Goal: Task Accomplishment & Management: Complete application form

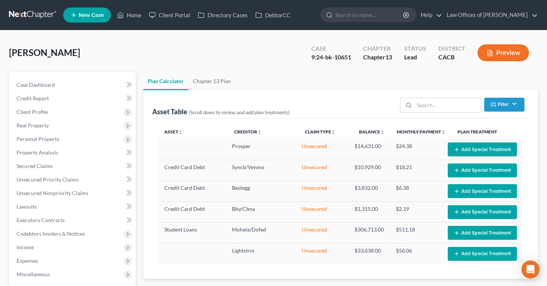
select select "59"
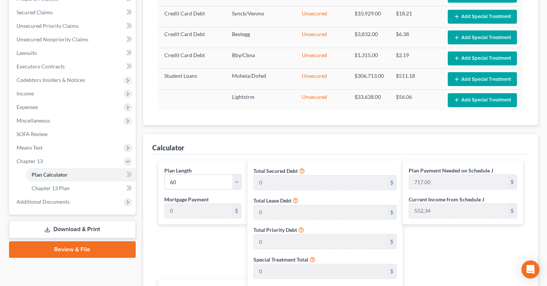
scroll to position [153, 0]
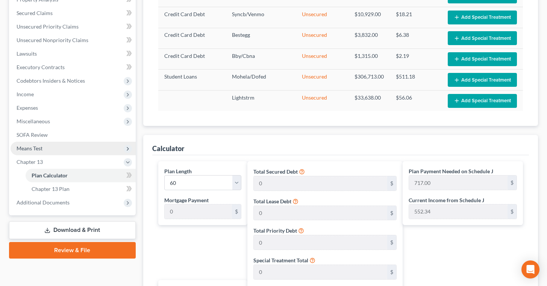
click at [50, 145] on span "Means Test" at bounding box center [73, 149] width 125 height 14
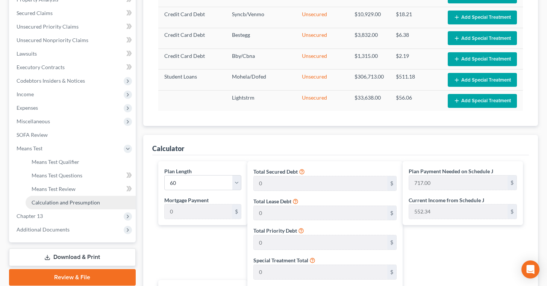
click at [87, 201] on span "Calculation and Presumption" at bounding box center [66, 202] width 68 height 6
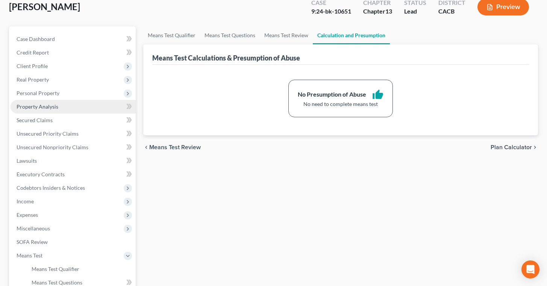
scroll to position [46, 0]
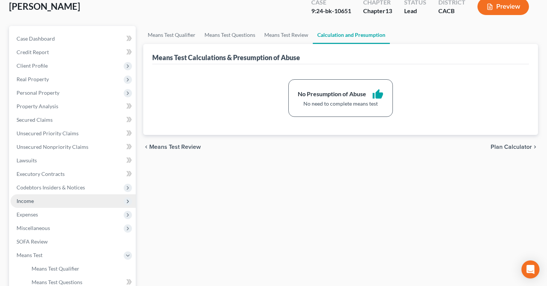
click at [30, 199] on span "Income" at bounding box center [25, 201] width 17 height 6
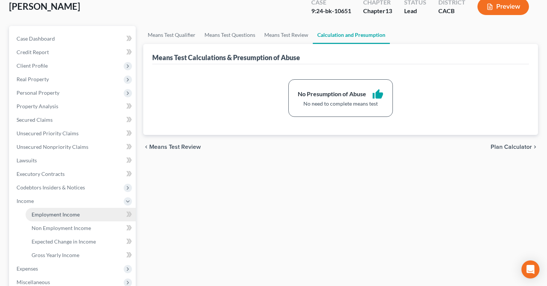
click at [77, 213] on span "Employment Income" at bounding box center [56, 214] width 48 height 6
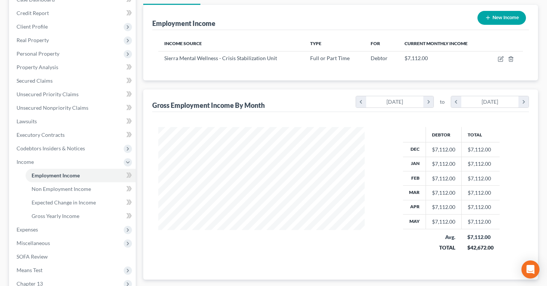
scroll to position [87, 0]
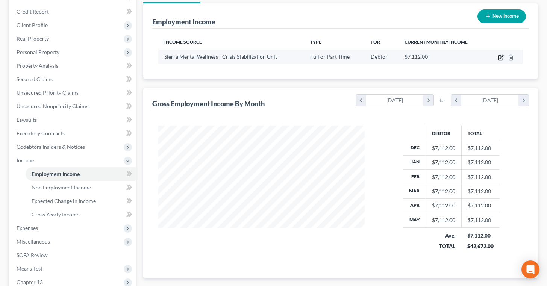
click at [500, 57] on icon "button" at bounding box center [501, 58] width 6 height 6
select select "0"
select select "4"
select select "1"
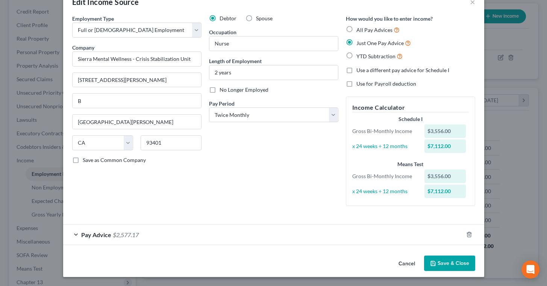
scroll to position [20, 0]
click at [76, 234] on div "Pay Advice $2,577.17" at bounding box center [263, 235] width 400 height 20
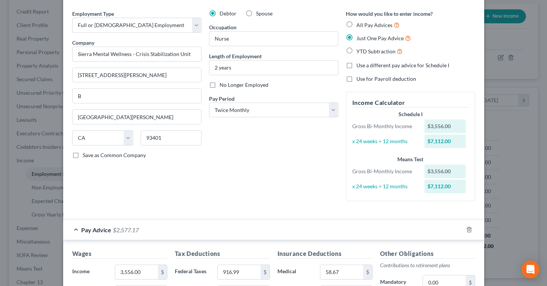
scroll to position [0, 0]
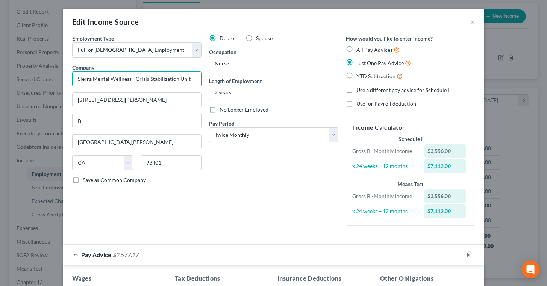
click at [110, 74] on input "Sierra Mental Wellness - Crisis Stabilization Unit" at bounding box center [136, 78] width 129 height 15
type input "t"
click at [169, 78] on input "text" at bounding box center [136, 78] width 129 height 15
type input "Blossom Wellness Spa, Inc."
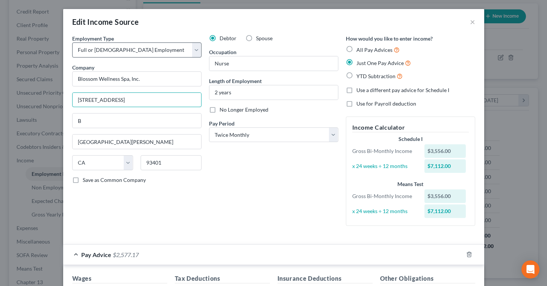
type input "[STREET_ADDRESS]"
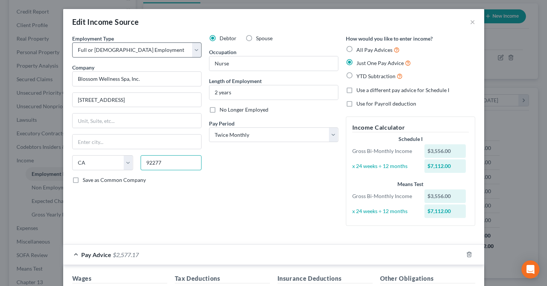
type input "92277"
type input "Twentynine Palms"
click at [270, 90] on input "2 years" at bounding box center [273, 92] width 129 height 14
type input "2"
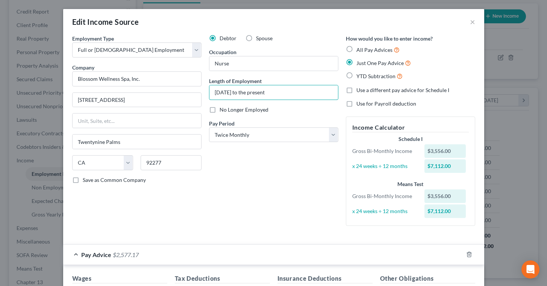
type input "[DATE] to the present"
click at [283, 115] on div "Debtor Spouse Occupation Nurse Length of Employment [DATE] to the present No Lo…" at bounding box center [273, 133] width 137 height 197
click at [356, 47] on label "All Pay Advices" at bounding box center [377, 49] width 43 height 9
click at [359, 47] on input "All Pay Advices" at bounding box center [361, 47] width 5 height 5
radio input "true"
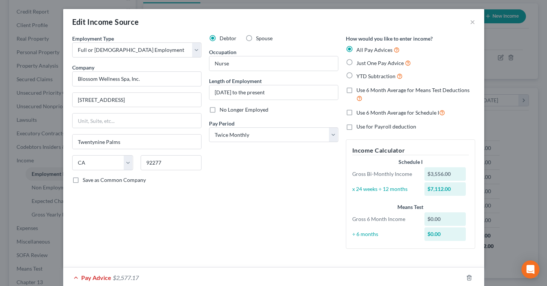
click at [356, 113] on label "Use 6 Month Average for Schedule I" at bounding box center [400, 112] width 89 height 9
click at [359, 113] on input "Use 6 Month Average for Schedule I" at bounding box center [361, 110] width 5 height 5
checkbox input "true"
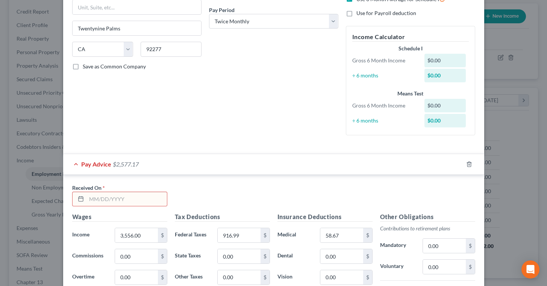
scroll to position [115, 0]
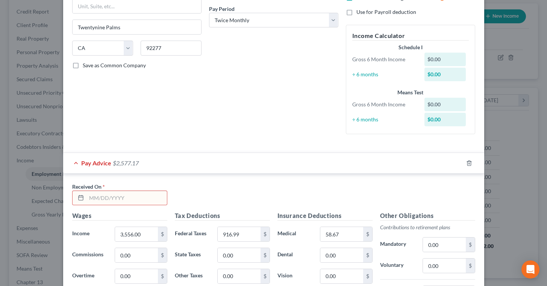
click at [139, 201] on input "text" at bounding box center [126, 198] width 80 height 14
type input "[DATE]"
type input "595."
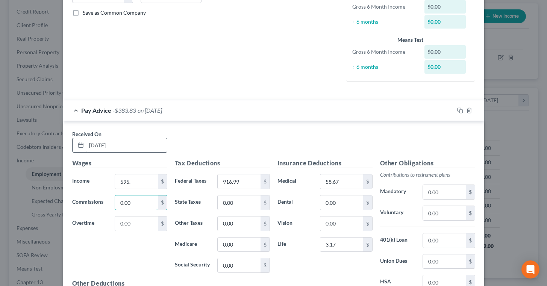
scroll to position [170, 0]
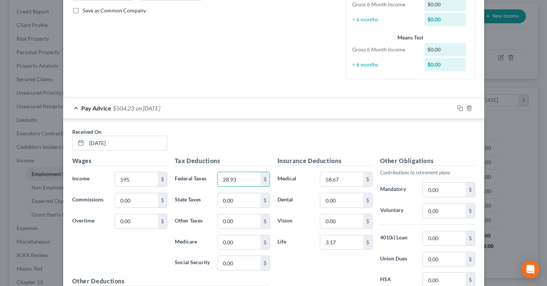
type input "28.93"
type input "8.63"
type input "36.89"
type input "7.14"
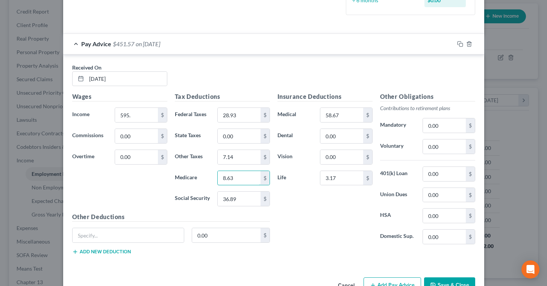
scroll to position [244, 0]
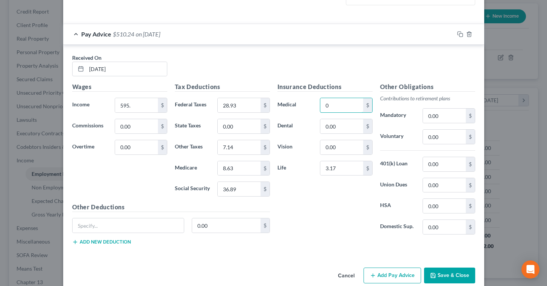
type input "0"
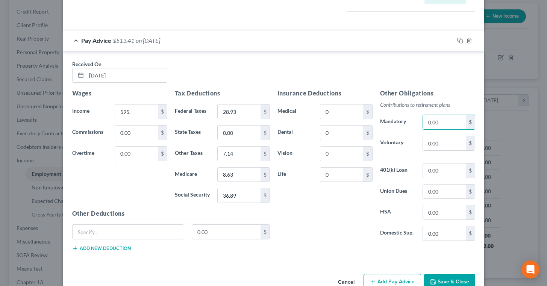
scroll to position [256, 0]
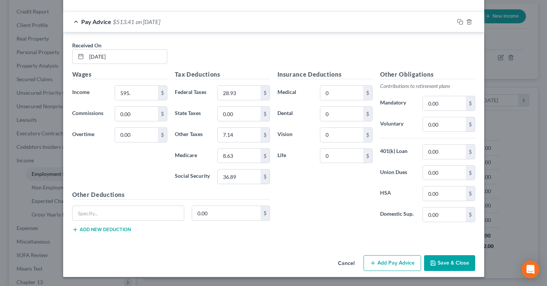
click at [392, 259] on button "Add Pay Advice" at bounding box center [393, 263] width 58 height 16
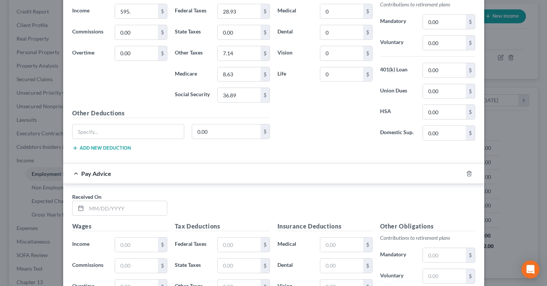
scroll to position [338, 0]
click at [124, 206] on input "text" at bounding box center [126, 208] width 80 height 14
type input "[DATE]"
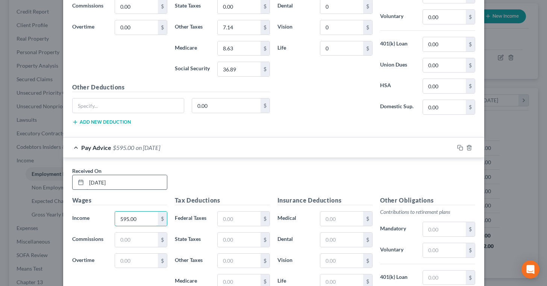
scroll to position [375, 0]
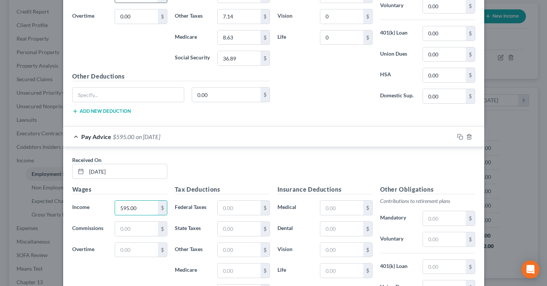
type input "595.00"
click at [219, 205] on input "text" at bounding box center [239, 208] width 42 height 14
type input "28.93"
type input "7.14"
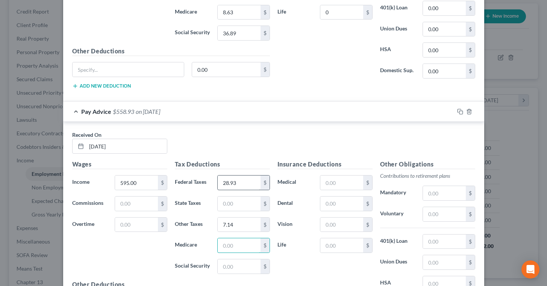
scroll to position [406, 0]
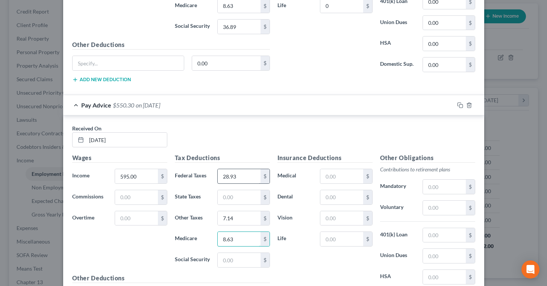
type input "8.63"
type input "36.89"
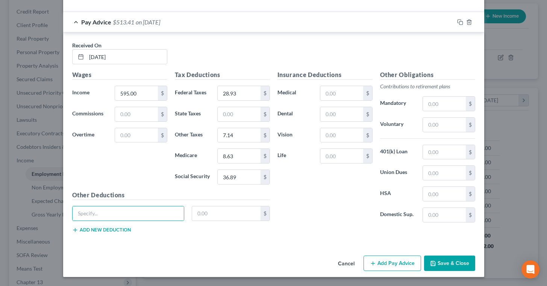
click at [388, 262] on button "Add Pay Advice" at bounding box center [393, 264] width 58 height 16
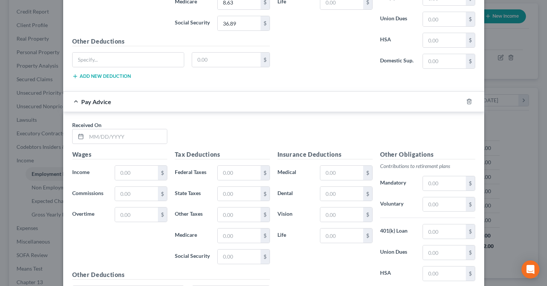
scroll to position [644, 0]
click at [77, 100] on div "Pay Advice" at bounding box center [263, 101] width 400 height 20
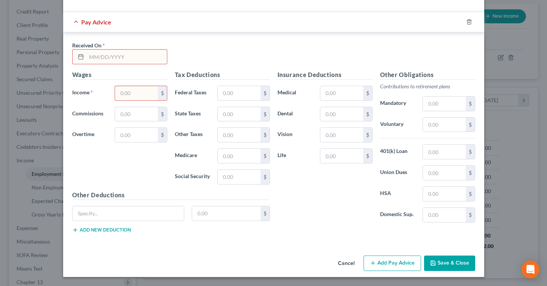
scroll to position [723, 0]
click at [137, 59] on input "text" at bounding box center [126, 57] width 80 height 14
type input "[DATE]"
type input "735."
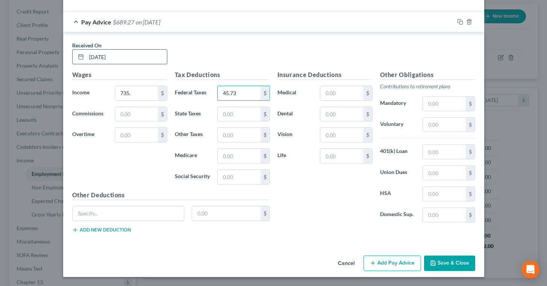
type input "45.73"
type input "8.82"
type input "10.65"
type input "45.57"
click at [442, 260] on button "Save & Close" at bounding box center [449, 264] width 51 height 16
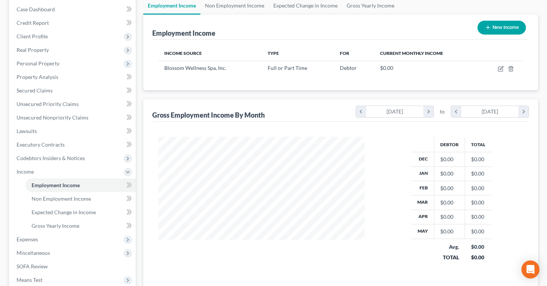
scroll to position [75, 0]
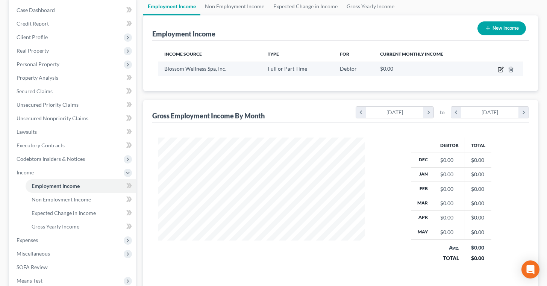
click at [502, 69] on icon "button" at bounding box center [501, 70] width 6 height 6
select select "0"
select select "4"
select select "1"
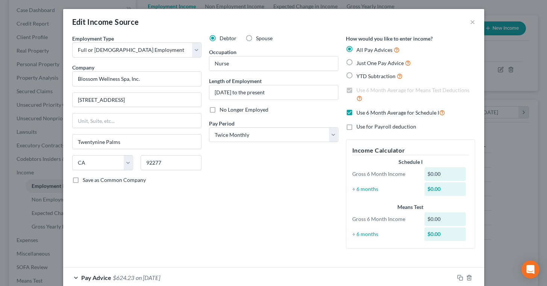
click at [356, 112] on label "Use 6 Month Average for Schedule I" at bounding box center [400, 112] width 89 height 9
click at [359, 112] on input "Use 6 Month Average for Schedule I" at bounding box center [361, 110] width 5 height 5
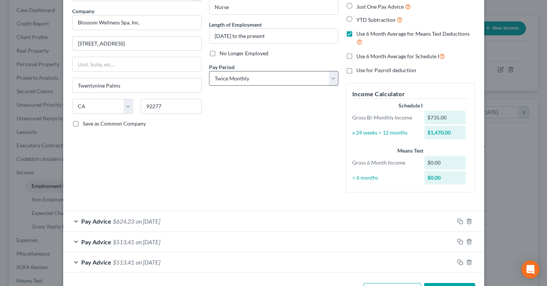
scroll to position [84, 0]
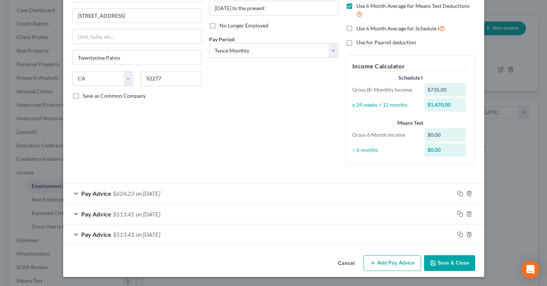
drag, startPoint x: 455, startPoint y: 264, endPoint x: 407, endPoint y: 258, distance: 48.8
click at [407, 258] on div "Cancel Add Pay Advice Save & Close" at bounding box center [273, 264] width 421 height 25
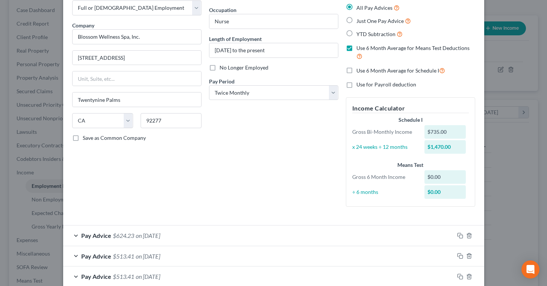
scroll to position [41, 0]
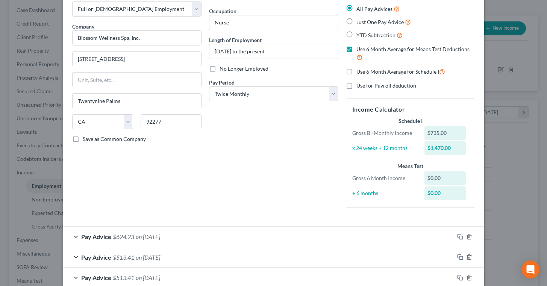
click at [356, 72] on label "Use 6 Month Average for Schedule I" at bounding box center [400, 71] width 89 height 9
click at [359, 72] on input "Use 6 Month Average for Schedule I" at bounding box center [361, 69] width 5 height 5
checkbox input "true"
click at [278, 145] on div "Debtor Spouse Occupation Nurse Length of Employment [DATE] to the present No Lo…" at bounding box center [273, 104] width 137 height 220
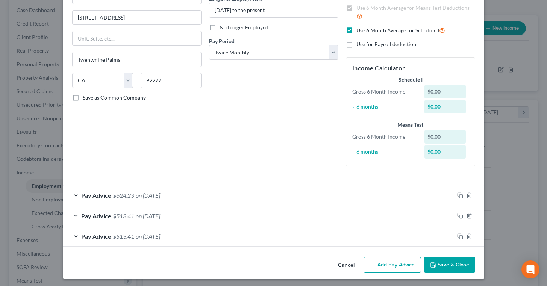
scroll to position [84, 0]
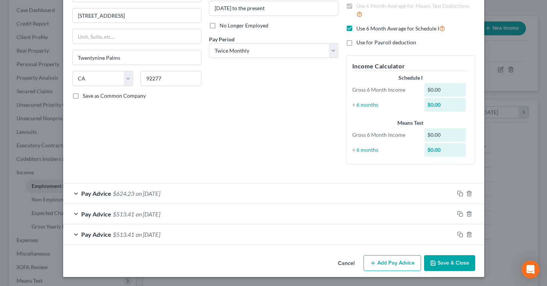
click at [446, 265] on button "Save & Close" at bounding box center [449, 263] width 51 height 16
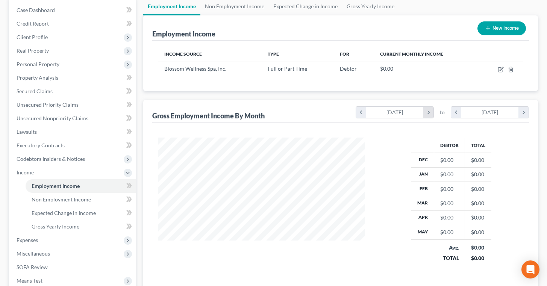
click at [430, 112] on icon "chevron_right" at bounding box center [428, 112] width 10 height 11
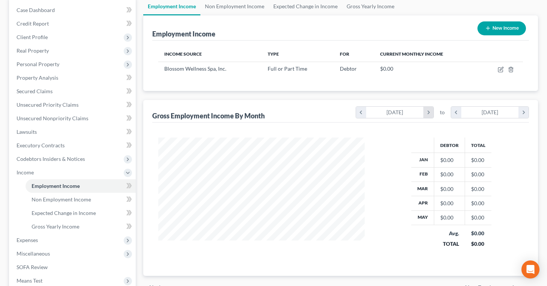
scroll to position [375912, 375811]
click at [430, 112] on icon "chevron_right" at bounding box center [428, 112] width 10 height 11
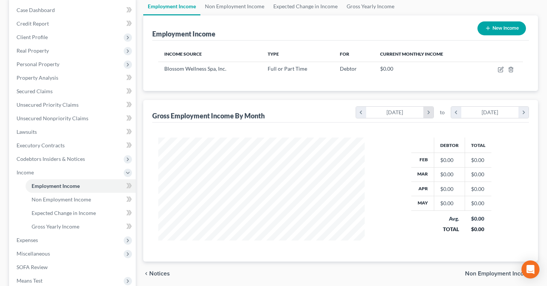
click at [430, 112] on icon "chevron_right" at bounding box center [428, 112] width 10 height 11
click at [429, 109] on icon "chevron_right" at bounding box center [428, 112] width 10 height 11
click at [387, 108] on div "[DATE]" at bounding box center [395, 112] width 58 height 11
click at [410, 113] on div "[DATE]" at bounding box center [395, 112] width 58 height 11
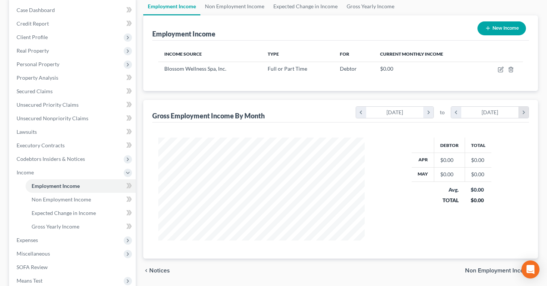
click at [525, 111] on icon "chevron_right" at bounding box center [524, 112] width 10 height 11
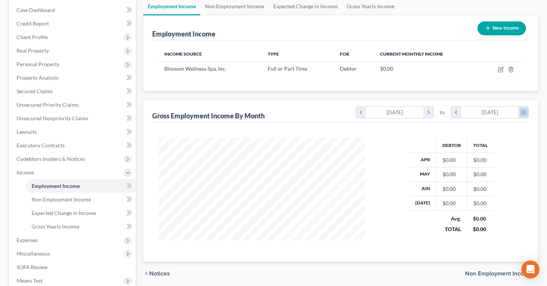
scroll to position [106, 221]
click at [525, 111] on icon "chevron_right" at bounding box center [524, 112] width 10 height 11
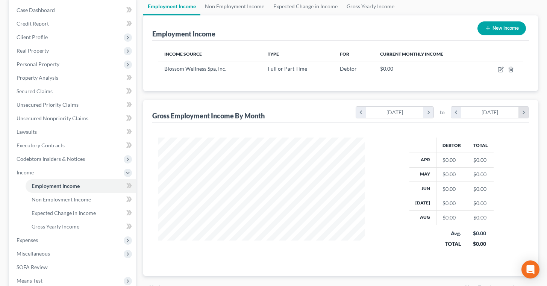
scroll to position [120, 221]
click at [525, 111] on icon "chevron_right" at bounding box center [524, 112] width 10 height 11
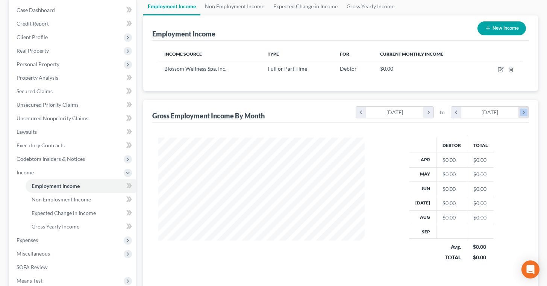
scroll to position [135, 221]
click at [525, 111] on icon "chevron_right" at bounding box center [524, 112] width 10 height 11
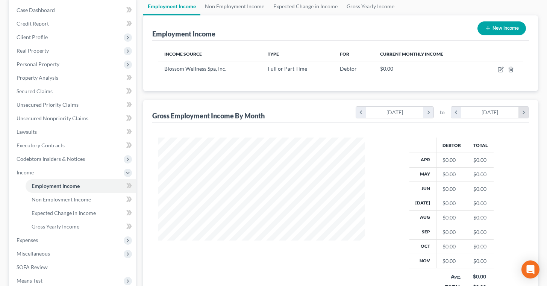
click at [525, 111] on icon "chevron_right" at bounding box center [524, 112] width 10 height 11
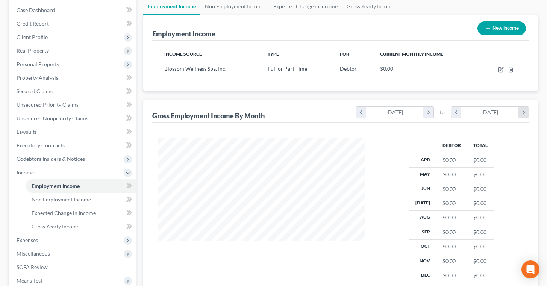
scroll to position [206, 221]
click at [525, 111] on icon "chevron_right" at bounding box center [524, 112] width 10 height 11
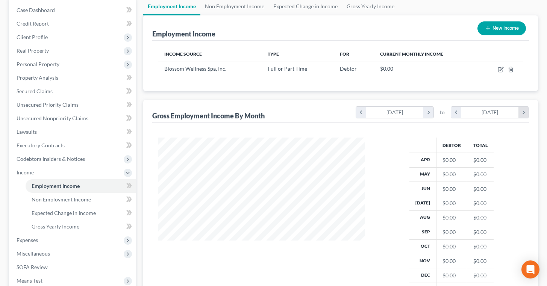
click at [525, 111] on icon "chevron_right" at bounding box center [524, 112] width 10 height 11
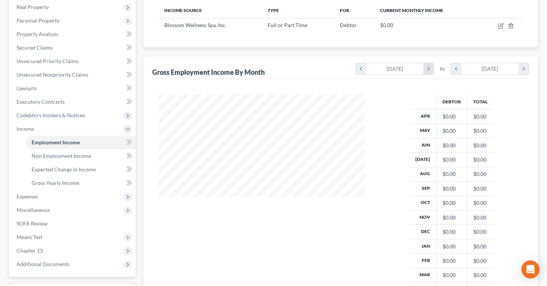
click at [431, 68] on icon "chevron_right" at bounding box center [428, 68] width 10 height 11
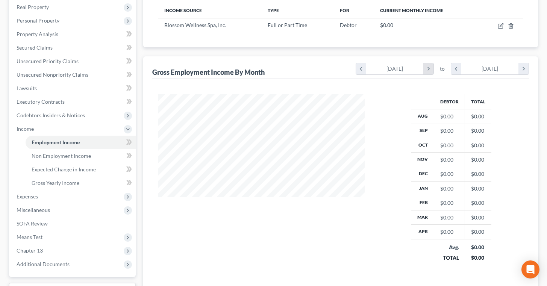
click at [431, 68] on icon "chevron_right" at bounding box center [428, 68] width 10 height 11
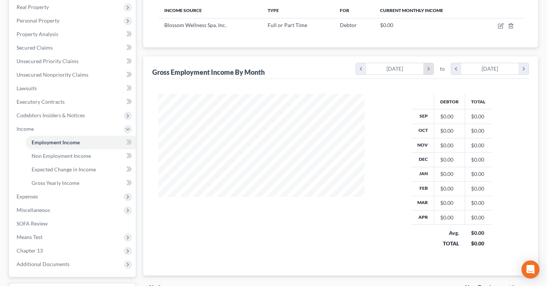
click at [431, 68] on icon "chevron_right" at bounding box center [428, 68] width 10 height 11
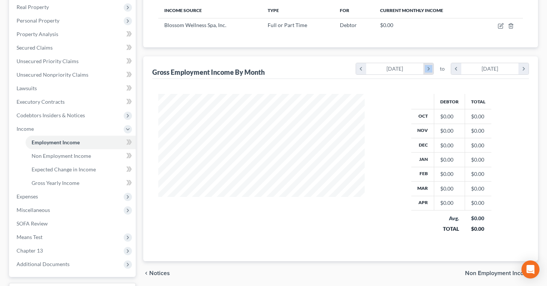
click at [431, 68] on icon "chevron_right" at bounding box center [428, 68] width 10 height 11
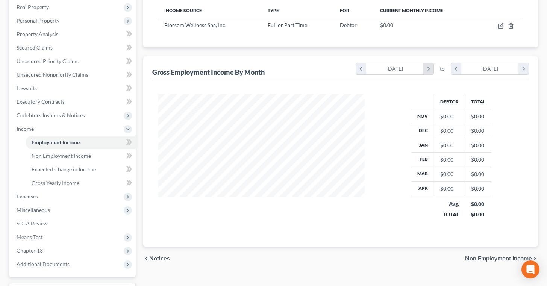
click at [431, 68] on icon "chevron_right" at bounding box center [428, 68] width 10 height 11
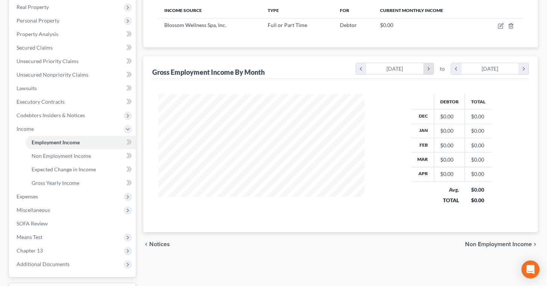
click at [431, 68] on icon "chevron_right" at bounding box center [428, 68] width 10 height 11
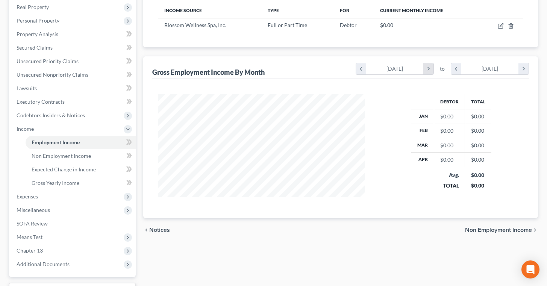
click at [431, 68] on icon "chevron_right" at bounding box center [428, 68] width 10 height 11
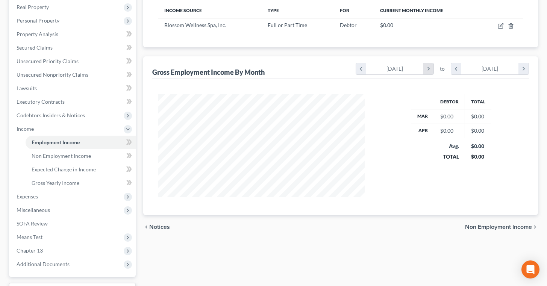
click at [431, 68] on icon "chevron_right" at bounding box center [428, 68] width 10 height 11
click at [362, 66] on icon "chevron_left" at bounding box center [361, 68] width 10 height 11
click at [431, 70] on icon "chevron_right" at bounding box center [428, 68] width 10 height 11
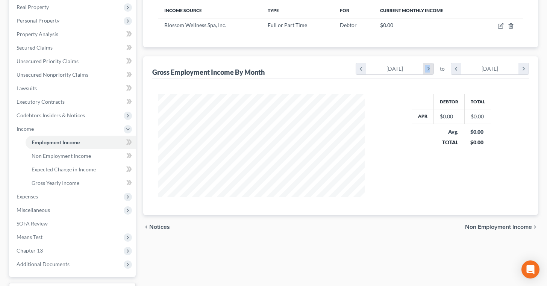
click at [430, 65] on icon "chevron_right" at bounding box center [428, 68] width 10 height 11
click at [525, 67] on icon "chevron_right" at bounding box center [524, 68] width 10 height 11
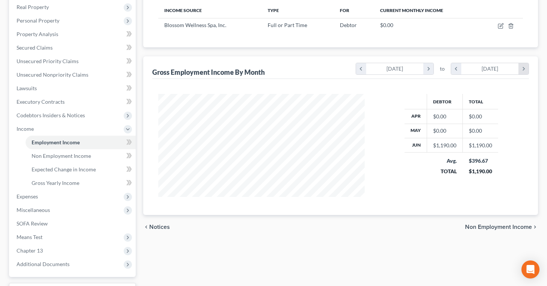
click at [525, 67] on icon "chevron_right" at bounding box center [524, 68] width 10 height 11
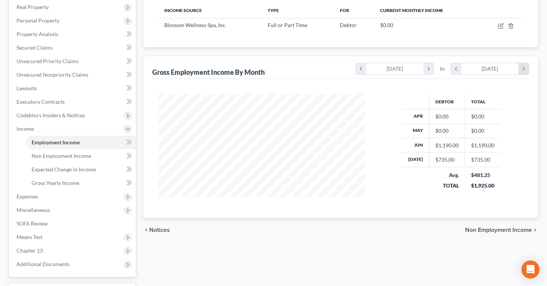
click at [525, 67] on icon "chevron_right" at bounding box center [524, 68] width 10 height 11
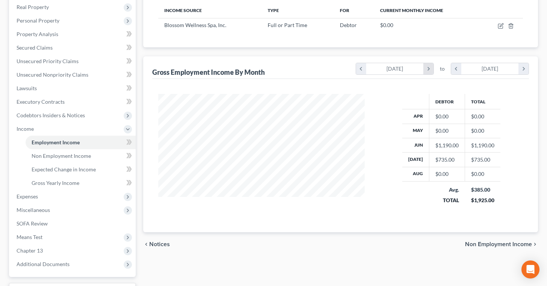
click at [430, 67] on icon "chevron_right" at bounding box center [428, 68] width 10 height 11
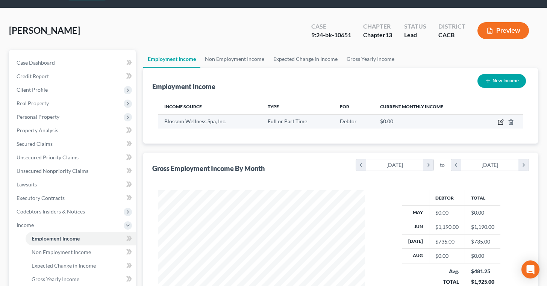
click at [500, 122] on icon "button" at bounding box center [501, 121] width 3 height 3
select select "0"
select select "4"
select select "1"
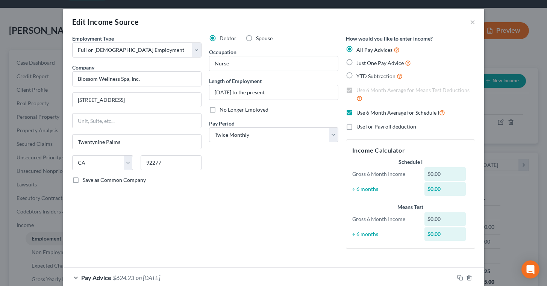
click at [356, 63] on label "Just One Pay Advice" at bounding box center [383, 63] width 55 height 9
click at [359, 63] on input "Just One Pay Advice" at bounding box center [361, 61] width 5 height 5
radio input "true"
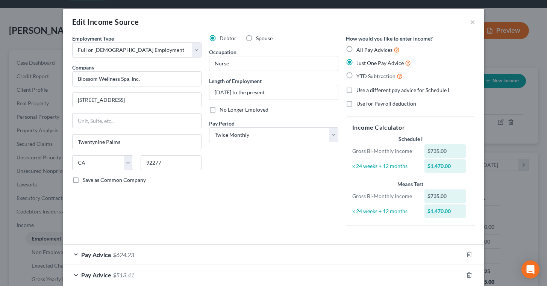
click at [287, 180] on div "Debtor Spouse Occupation Nurse Length of Employment [DATE] to the present No Lo…" at bounding box center [273, 133] width 137 height 197
click at [356, 47] on label "All Pay Advices" at bounding box center [377, 49] width 43 height 9
click at [359, 47] on input "All Pay Advices" at bounding box center [361, 47] width 5 height 5
radio input "true"
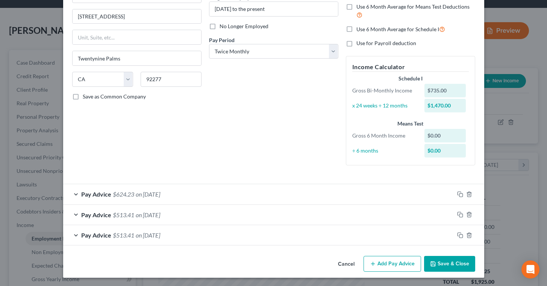
scroll to position [84, 0]
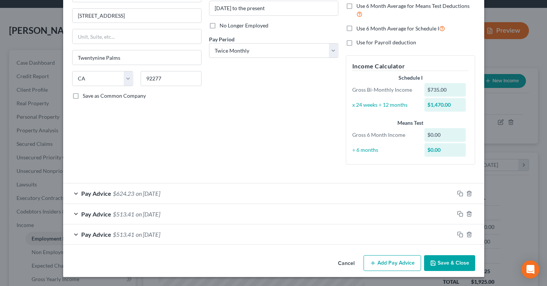
click at [445, 261] on button "Save & Close" at bounding box center [449, 263] width 51 height 16
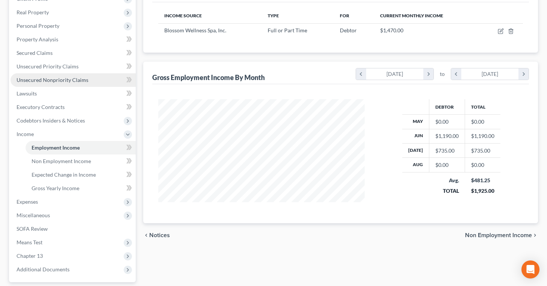
scroll to position [115, 0]
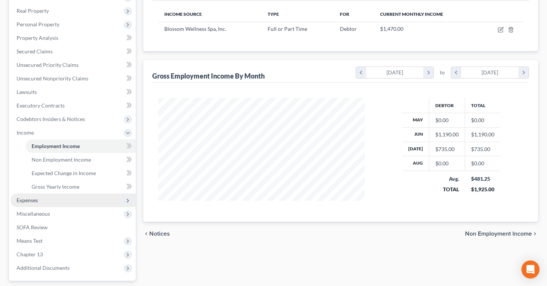
click at [27, 197] on span "Expenses" at bounding box center [27, 200] width 21 height 6
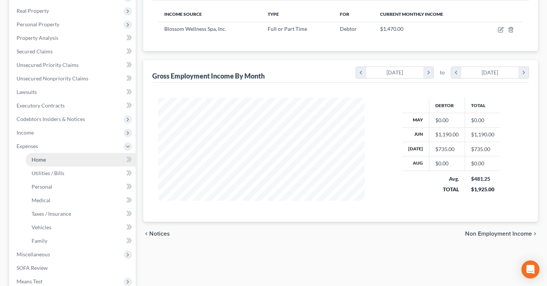
click at [52, 160] on link "Home" at bounding box center [81, 160] width 110 height 14
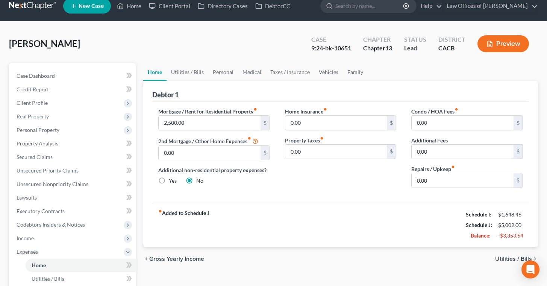
scroll to position [6, 0]
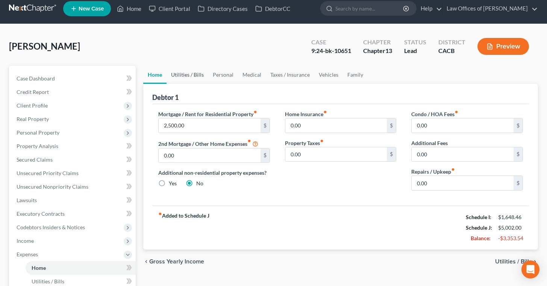
click at [195, 71] on link "Utilities / Bills" at bounding box center [188, 75] width 42 height 18
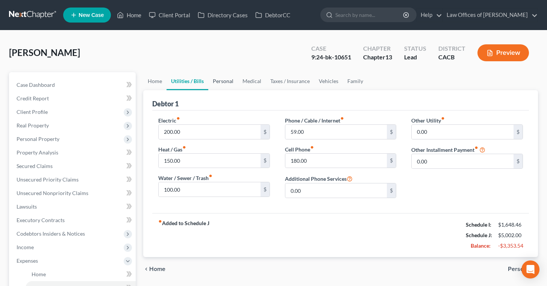
click at [221, 80] on link "Personal" at bounding box center [223, 81] width 30 height 18
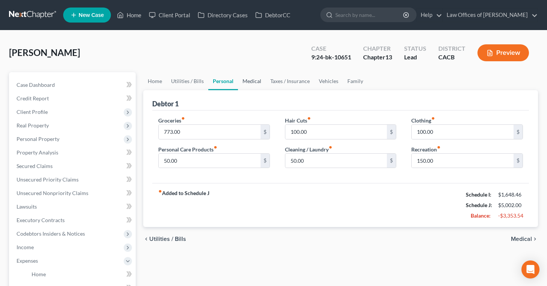
click at [252, 80] on link "Medical" at bounding box center [252, 81] width 28 height 18
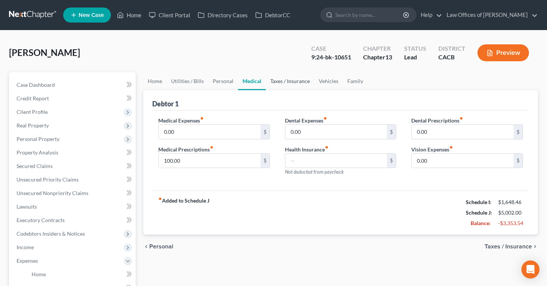
click at [282, 80] on link "Taxes / Insurance" at bounding box center [290, 81] width 49 height 18
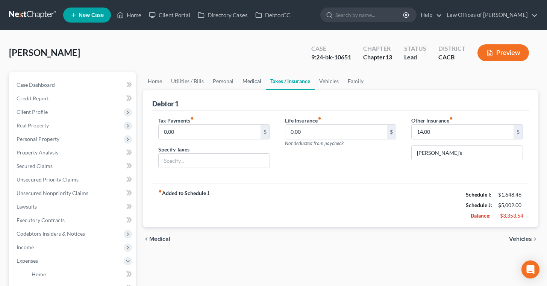
click at [250, 81] on link "Medical" at bounding box center [252, 81] width 28 height 18
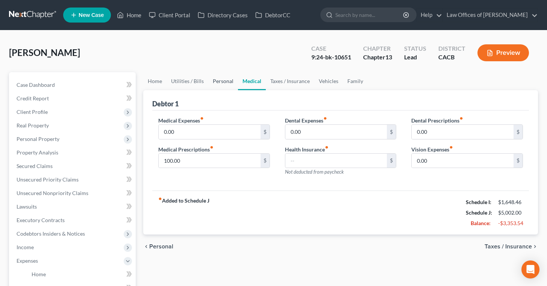
click at [226, 78] on link "Personal" at bounding box center [223, 81] width 30 height 18
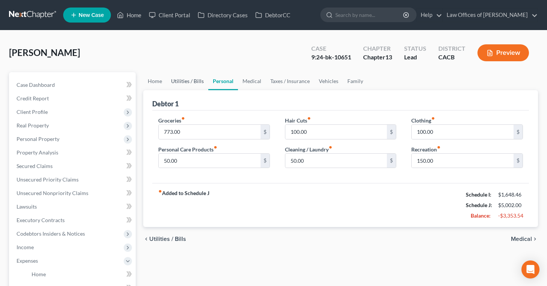
click at [193, 79] on link "Utilities / Bills" at bounding box center [188, 81] width 42 height 18
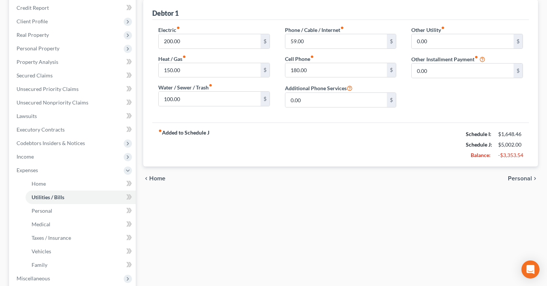
scroll to position [94, 0]
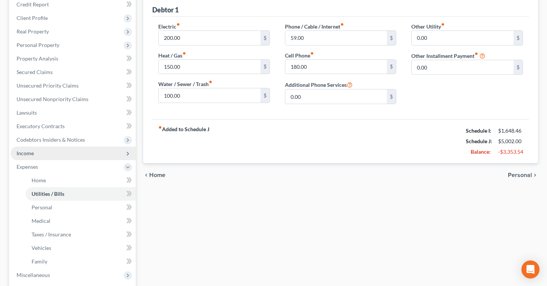
click at [58, 147] on span "Income" at bounding box center [73, 154] width 125 height 14
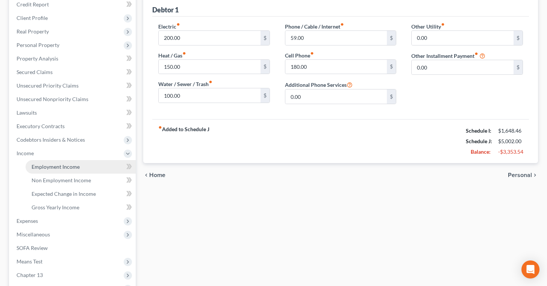
click at [89, 167] on link "Employment Income" at bounding box center [81, 167] width 110 height 14
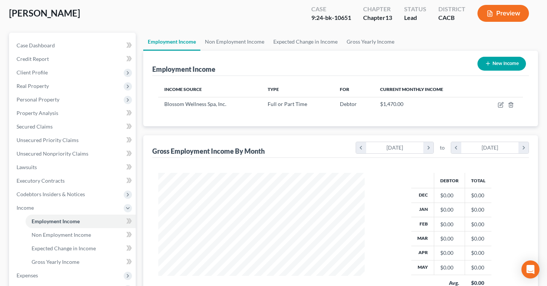
scroll to position [44, 0]
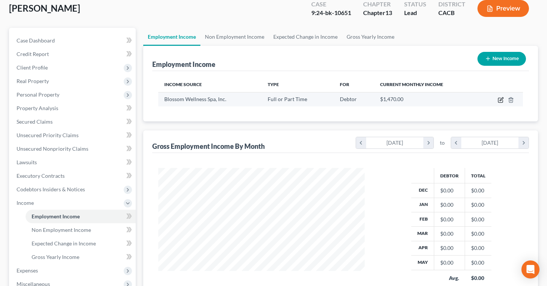
click at [498, 99] on icon "button" at bounding box center [501, 100] width 6 height 6
select select "0"
select select "4"
select select "1"
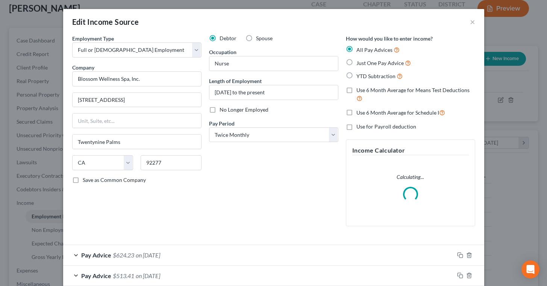
click at [527, 197] on div "Edit Income Source × Employment Type * Select Full or [DEMOGRAPHIC_DATA] Employ…" at bounding box center [273, 143] width 547 height 286
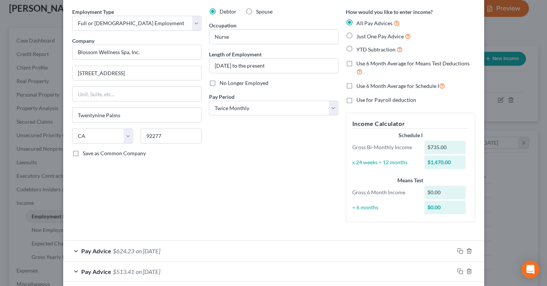
scroll to position [84, 0]
